Goal: Find specific page/section: Find specific page/section

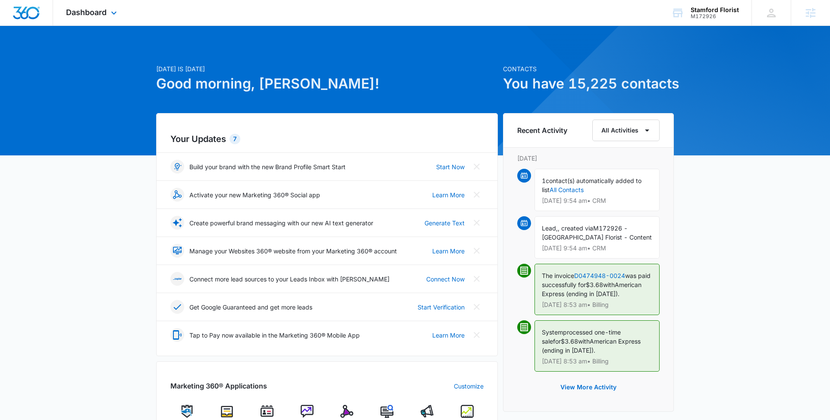
click at [100, 6] on div "Dashboard Apps Reputation Forms CRM Email Social Content Ads Intelligence Files…" at bounding box center [92, 12] width 79 height 25
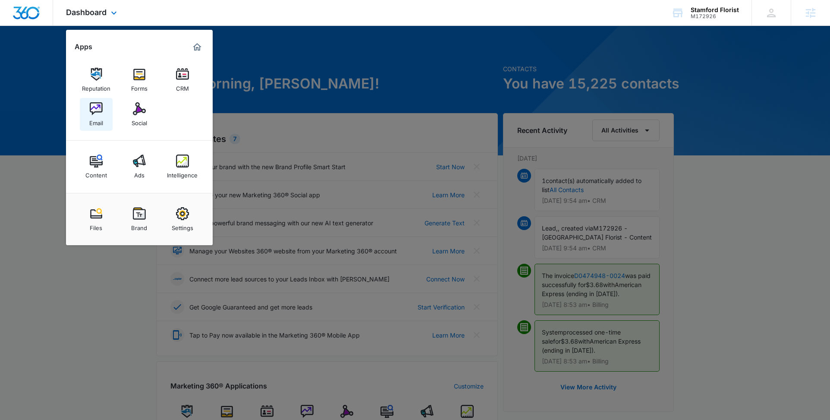
click at [100, 119] on div "Email" at bounding box center [96, 120] width 14 height 11
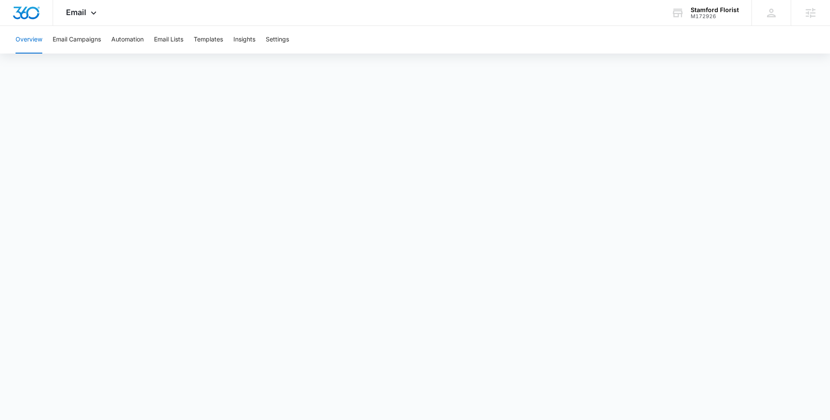
click at [227, 38] on div "Overview Email Campaigns Automation Email Lists Templates Insights Settings" at bounding box center [414, 40] width 809 height 28
click at [201, 41] on button "Templates" at bounding box center [208, 40] width 29 height 28
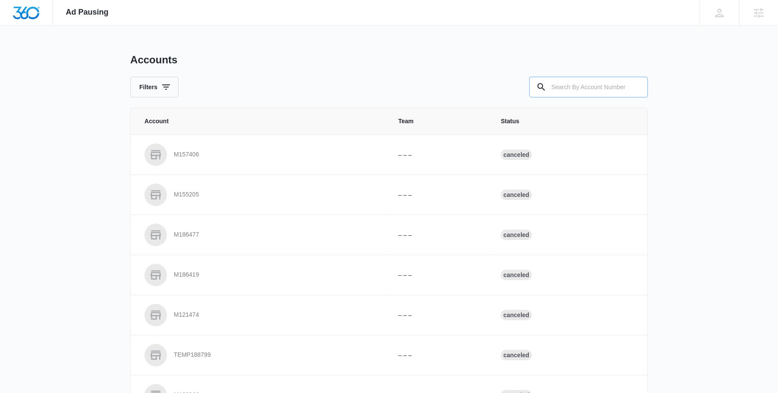
click at [611, 86] on input "text" at bounding box center [588, 87] width 119 height 21
paste input "M333056"
type input "M333056"
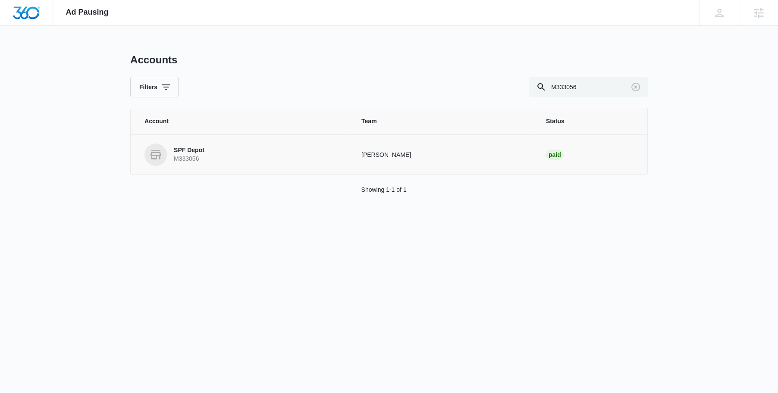
click at [220, 150] on link "SPF Depot M333056" at bounding box center [243, 155] width 196 height 22
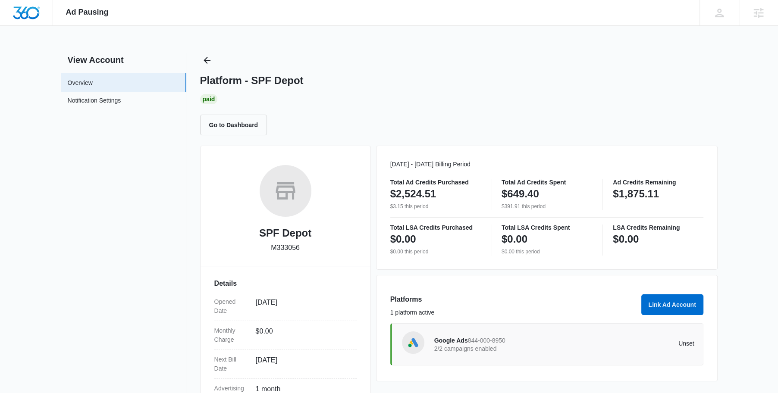
click at [485, 348] on p "2/2 campaigns enabled" at bounding box center [499, 349] width 130 height 6
